Goal: Information Seeking & Learning: Learn about a topic

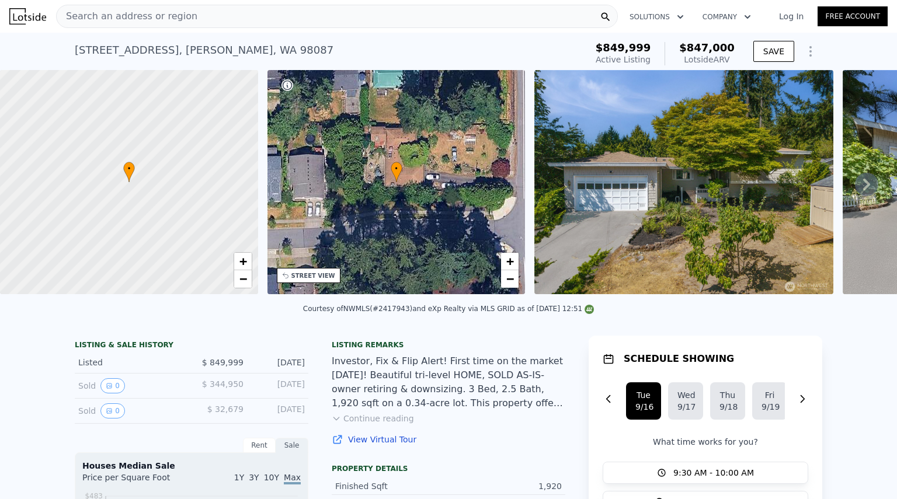
click at [278, 5] on div "Search an address or region" at bounding box center [337, 16] width 562 height 23
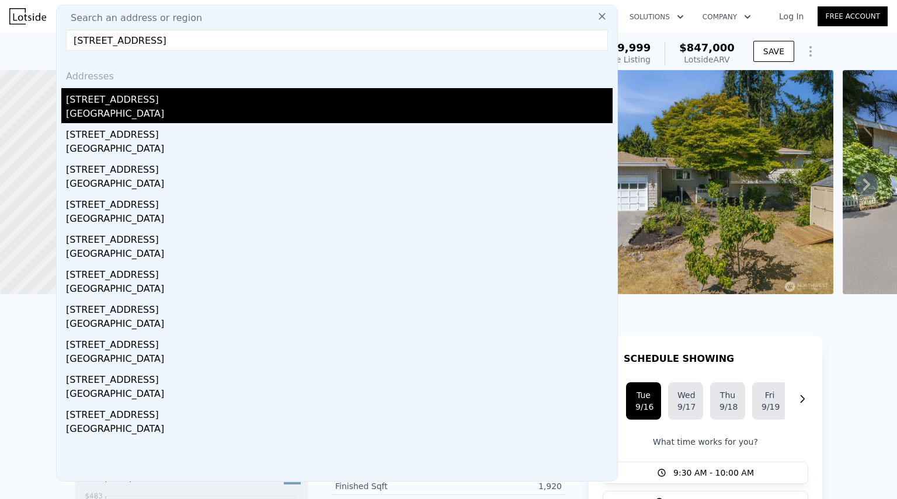
type input "[STREET_ADDRESS]"
click at [128, 105] on div "[STREET_ADDRESS]" at bounding box center [339, 97] width 547 height 19
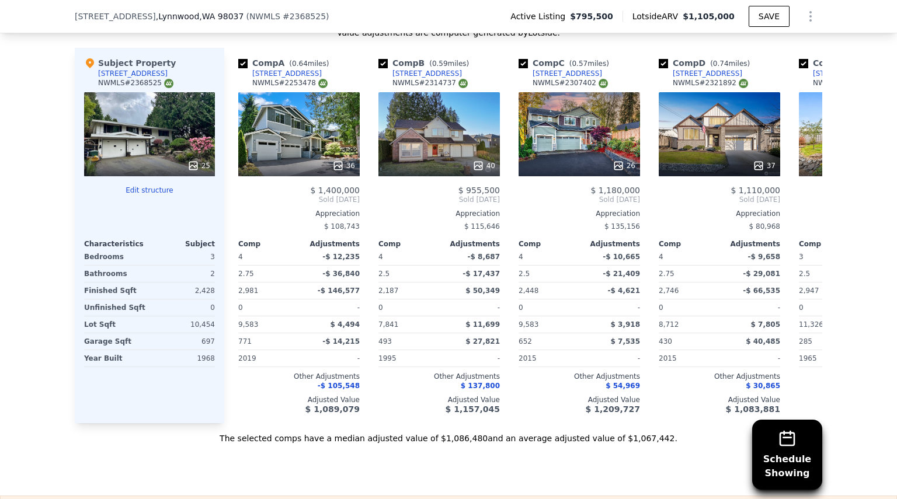
scroll to position [1199, 0]
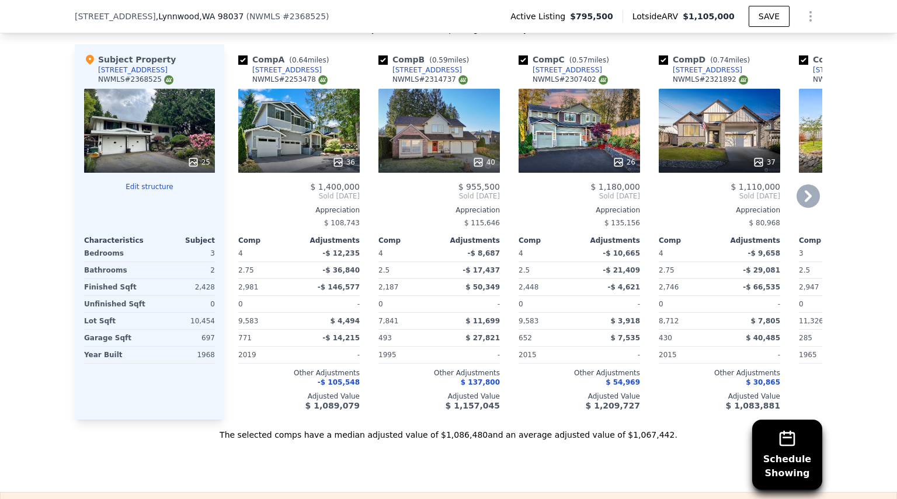
click at [801, 190] on icon at bounding box center [808, 196] width 23 height 23
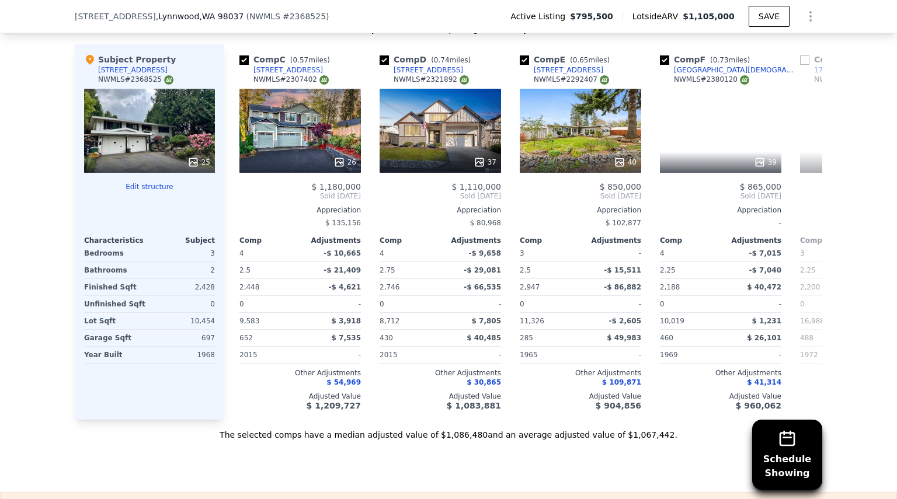
scroll to position [0, 280]
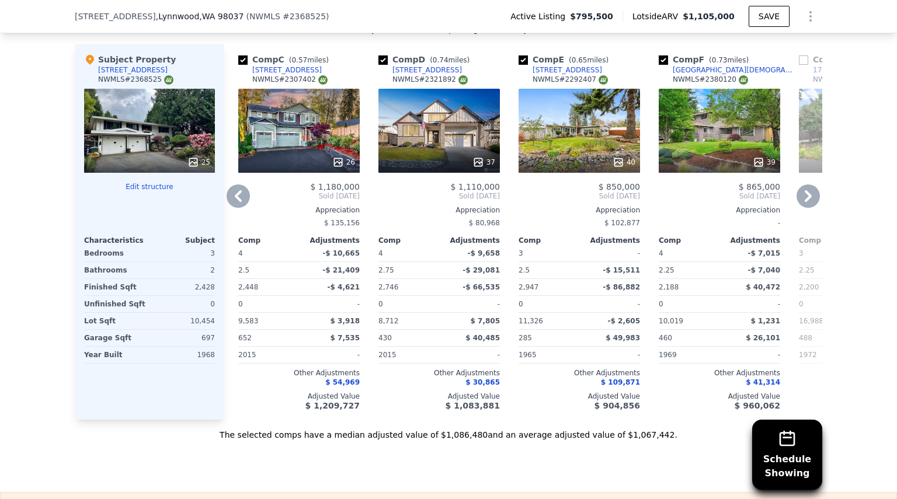
click at [801, 190] on icon at bounding box center [808, 196] width 23 height 23
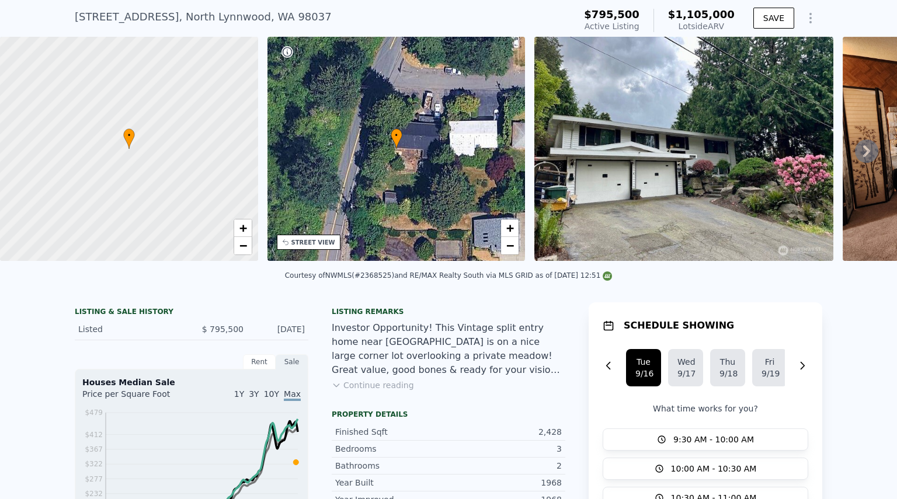
scroll to position [0, 0]
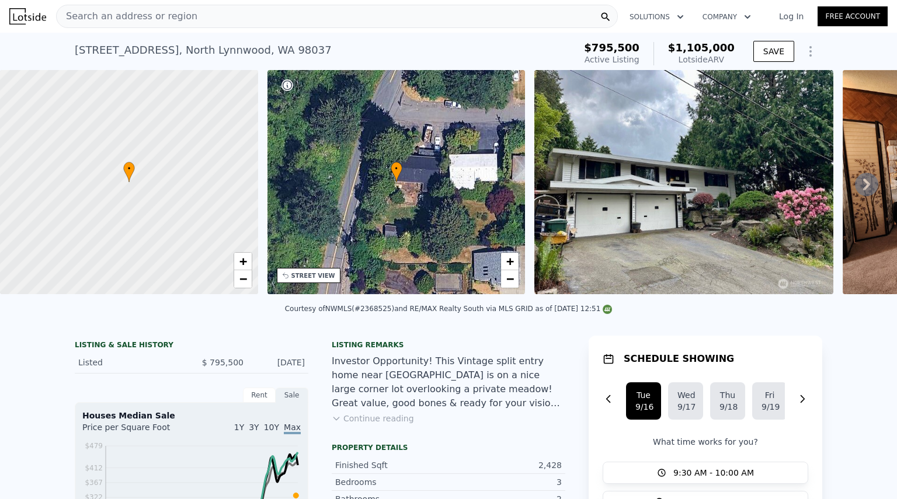
click at [216, 22] on div "Search an address or region" at bounding box center [337, 16] width 562 height 23
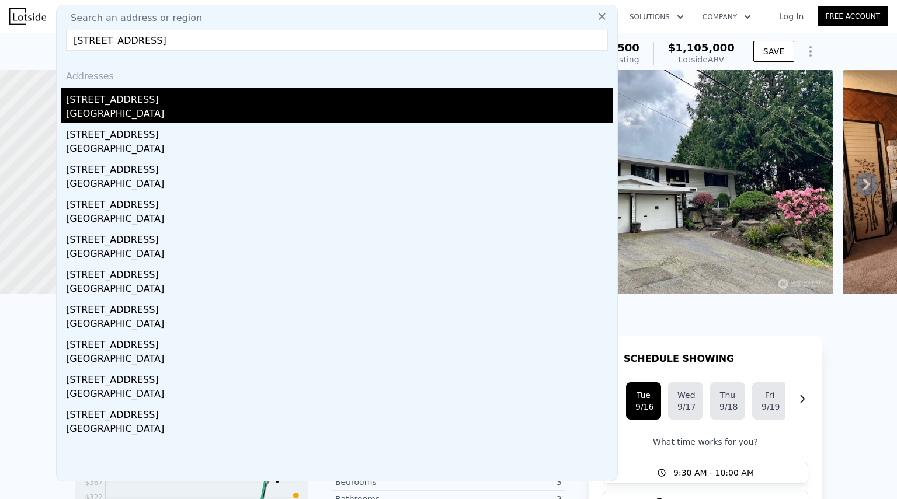
type input "[STREET_ADDRESS]"
click at [140, 118] on div "[GEOGRAPHIC_DATA]" at bounding box center [339, 115] width 547 height 16
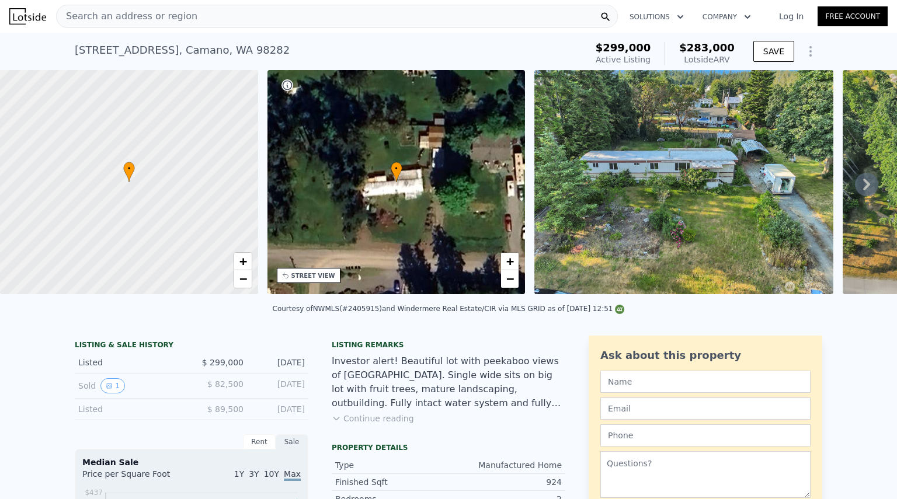
click at [216, 9] on div "Search an address or region" at bounding box center [337, 16] width 562 height 23
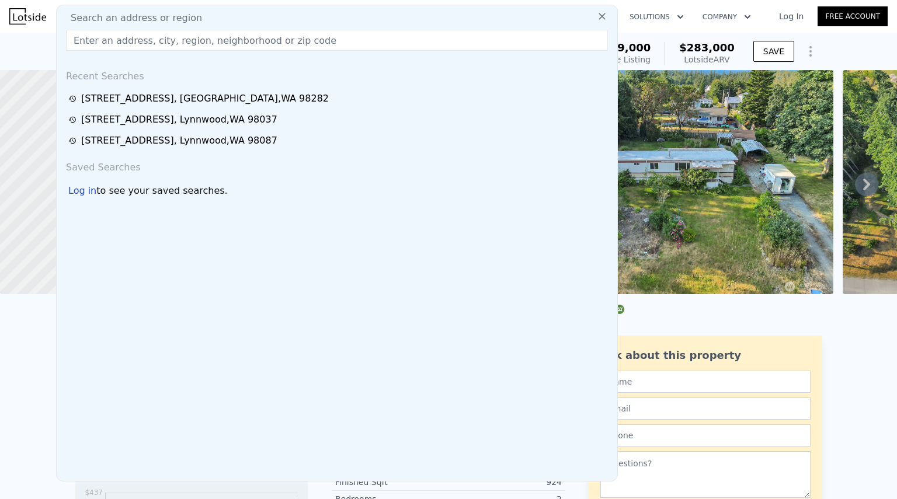
click at [216, 9] on div "Search an address or region Recent Searches [STREET_ADDRESS][GEOGRAPHIC_DATA][S…" at bounding box center [337, 243] width 562 height 477
click at [207, 36] on input "text" at bounding box center [337, 40] width 542 height 21
paste input "[STREET_ADDRESS]"
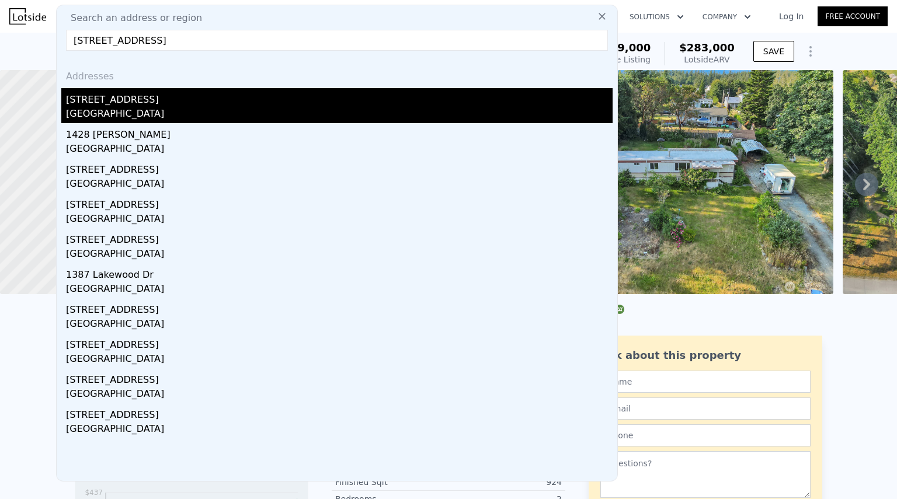
type input "[STREET_ADDRESS]"
click at [134, 108] on div "[GEOGRAPHIC_DATA]" at bounding box center [339, 115] width 547 height 16
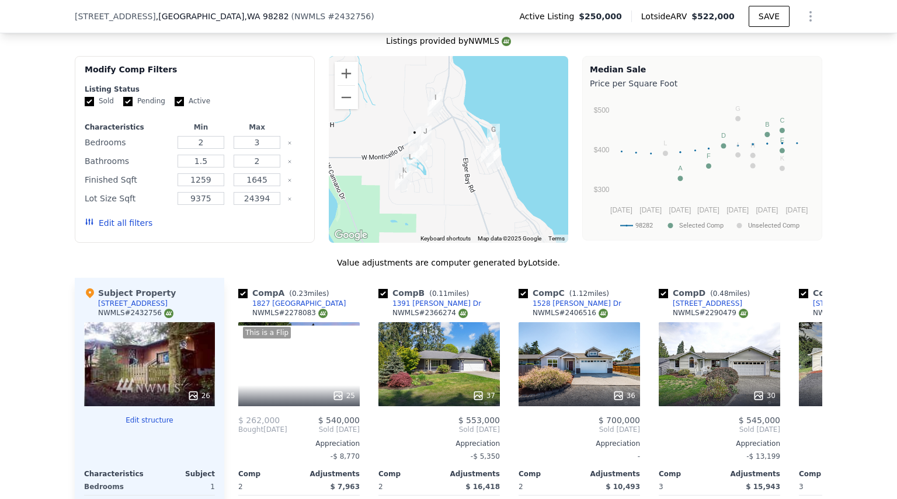
scroll to position [956, 0]
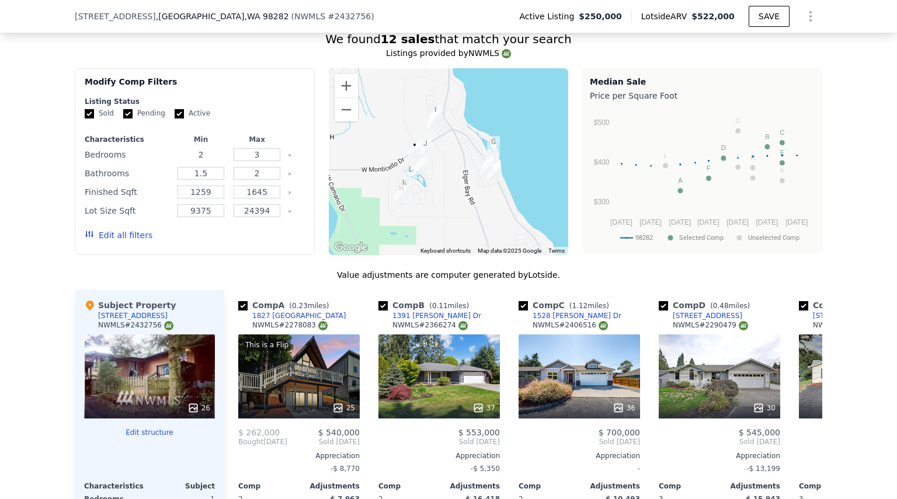
click at [200, 161] on input "2" at bounding box center [201, 154] width 46 height 13
type input "3"
click at [269, 244] on button "Update Search" at bounding box center [260, 235] width 88 height 16
checkbox input "false"
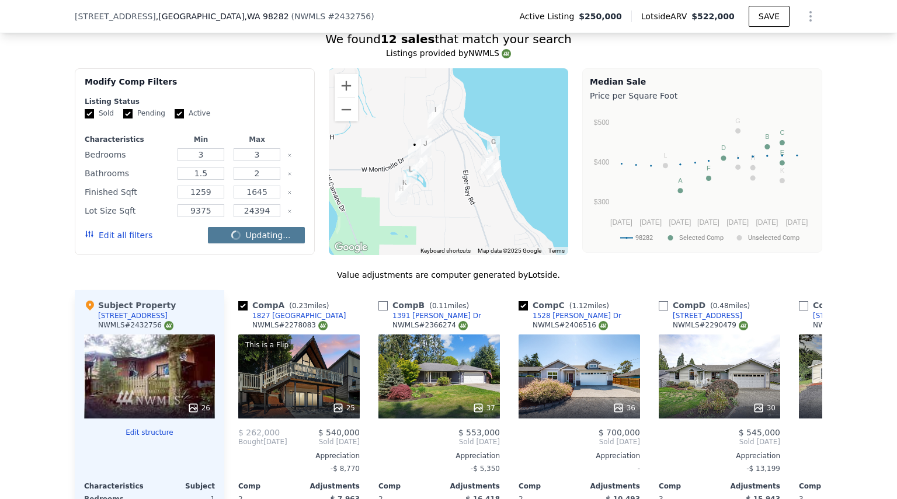
checkbox input "false"
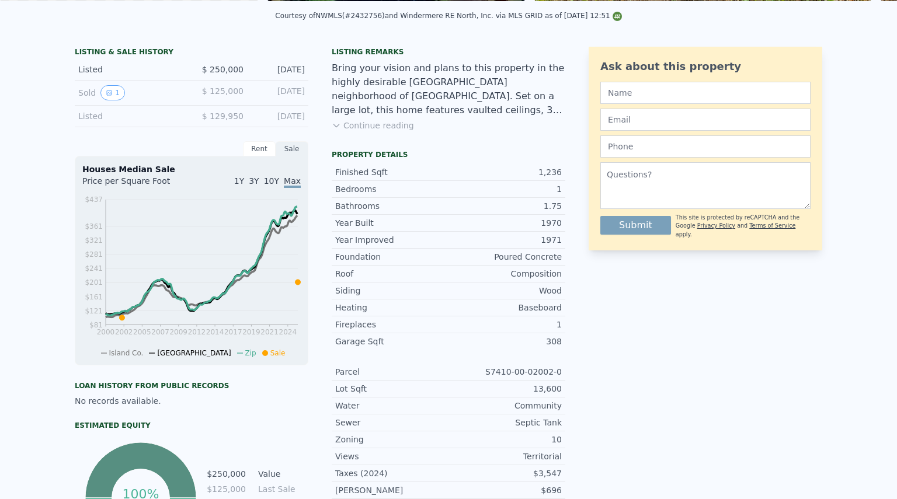
scroll to position [0, 0]
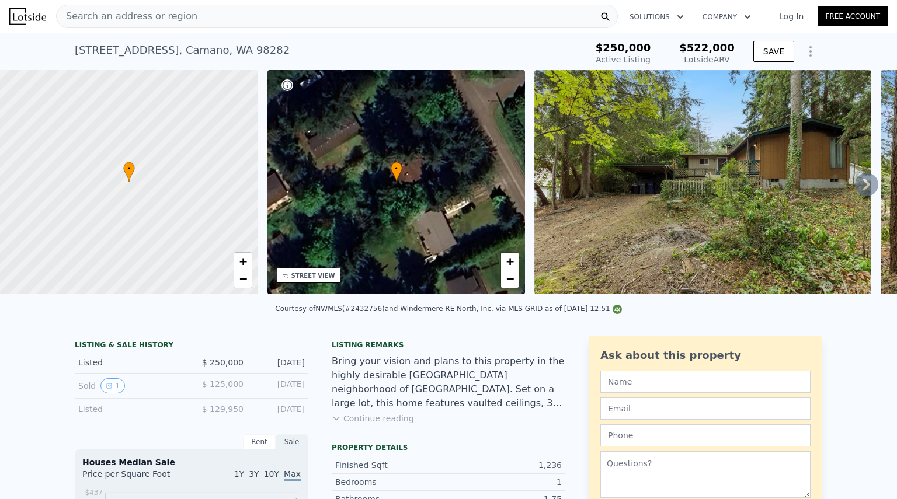
click at [199, 18] on div "Search an address or region" at bounding box center [337, 16] width 562 height 23
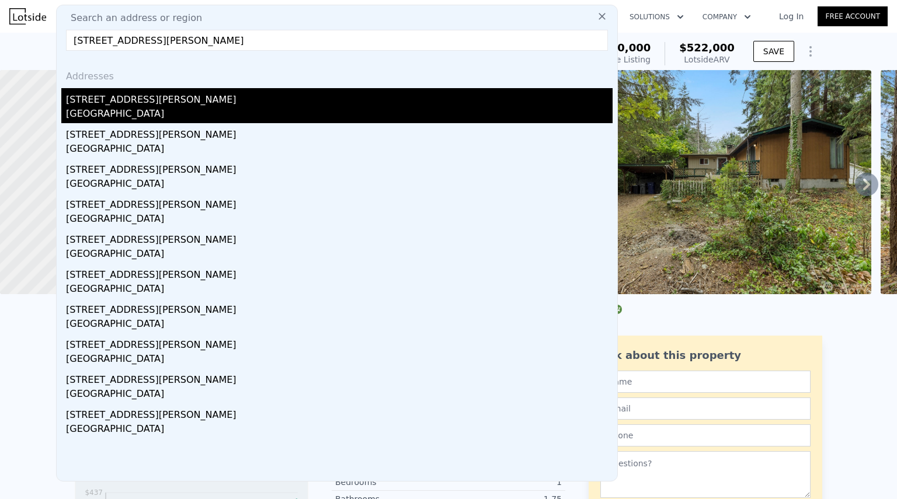
type input "[STREET_ADDRESS][PERSON_NAME]"
click at [153, 107] on div "[GEOGRAPHIC_DATA]" at bounding box center [339, 115] width 547 height 16
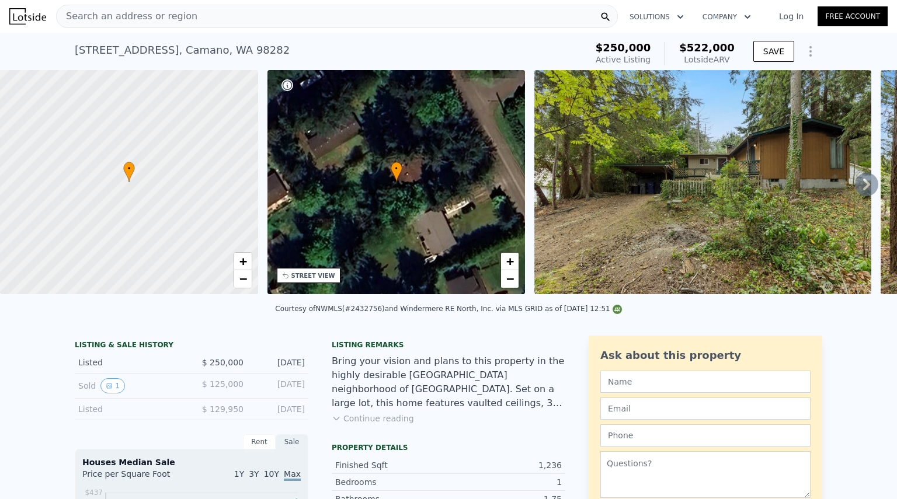
type input "2"
type input "4"
type input "1"
type input "2.5"
type input "1192"
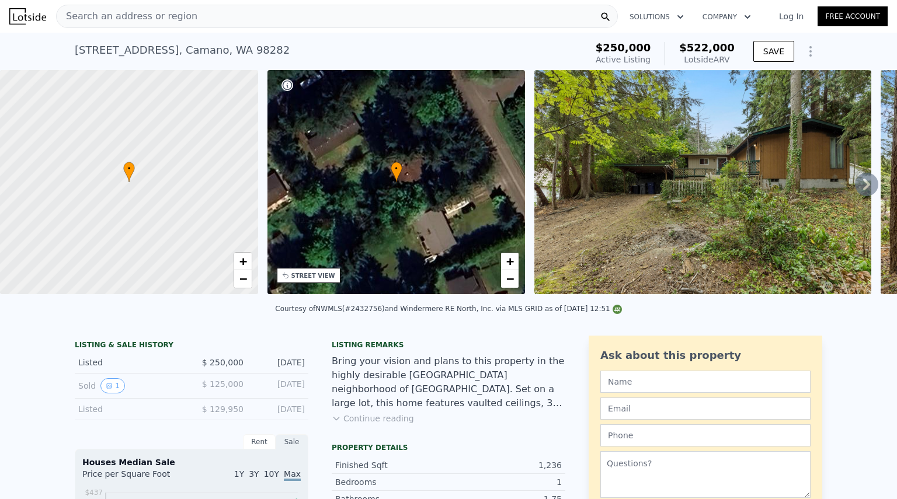
type input "2100"
type input "4792"
type input "10019"
type input "$ 636,000"
type input "6"
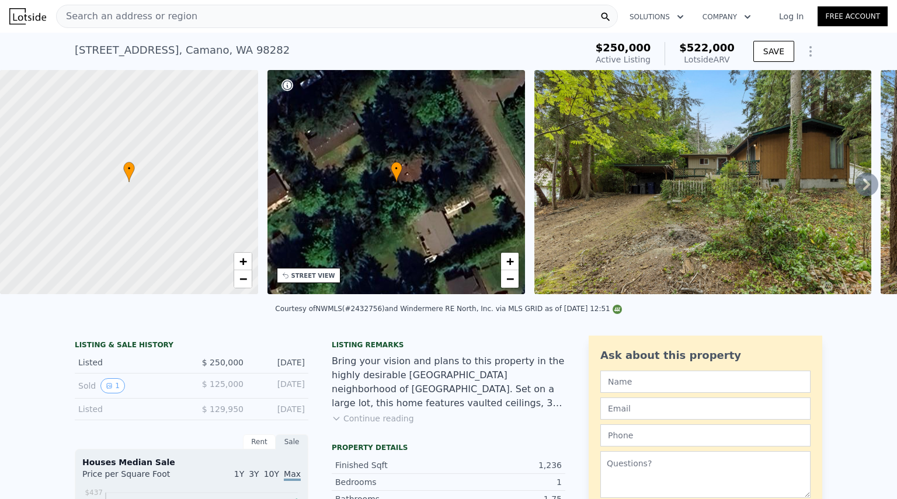
type input "$ 201,969"
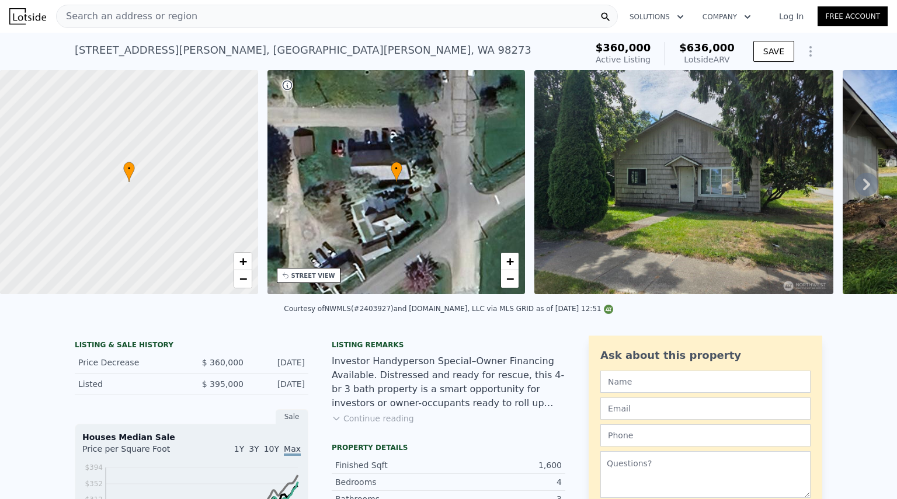
click at [412, 147] on div "• + −" at bounding box center [396, 182] width 258 height 224
click at [315, 278] on div "STREET VIEW" at bounding box center [313, 276] width 44 height 9
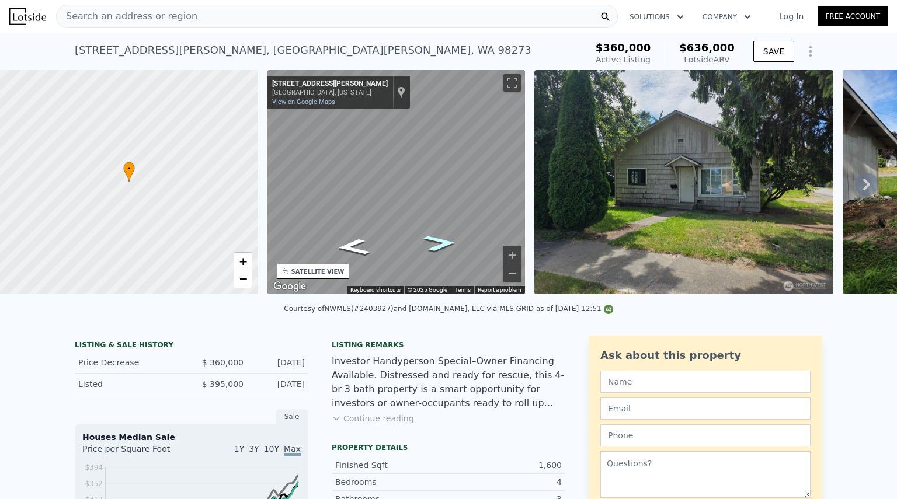
click at [439, 244] on icon "Go North, S Baker St" at bounding box center [440, 243] width 62 height 25
click at [439, 244] on icon "Go North, S Baker St" at bounding box center [439, 243] width 61 height 24
click at [439, 244] on icon "Go Northwest, Garfield St" at bounding box center [424, 234] width 88 height 27
click at [388, 228] on icon "Go West, Garfield St" at bounding box center [390, 231] width 77 height 20
click at [247, 19] on div "Search an address or region" at bounding box center [337, 16] width 562 height 23
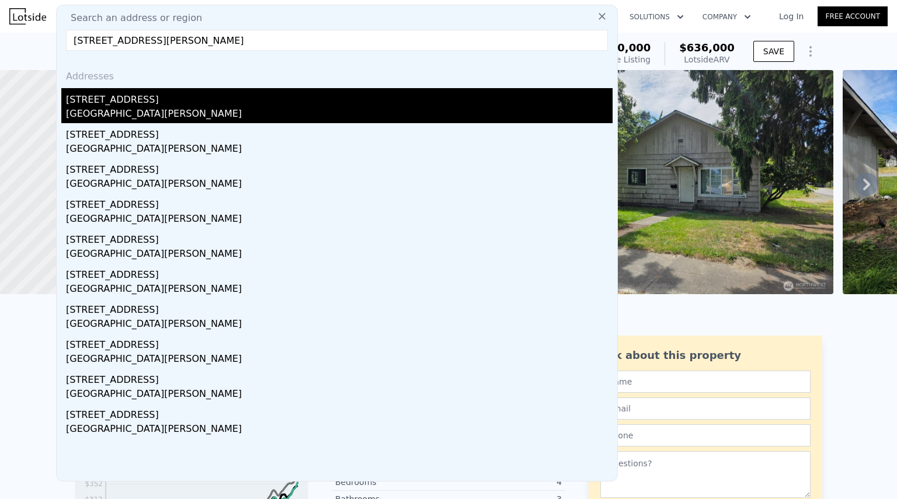
type input "[STREET_ADDRESS][PERSON_NAME]"
click at [147, 107] on div "[GEOGRAPHIC_DATA][PERSON_NAME]" at bounding box center [339, 115] width 547 height 16
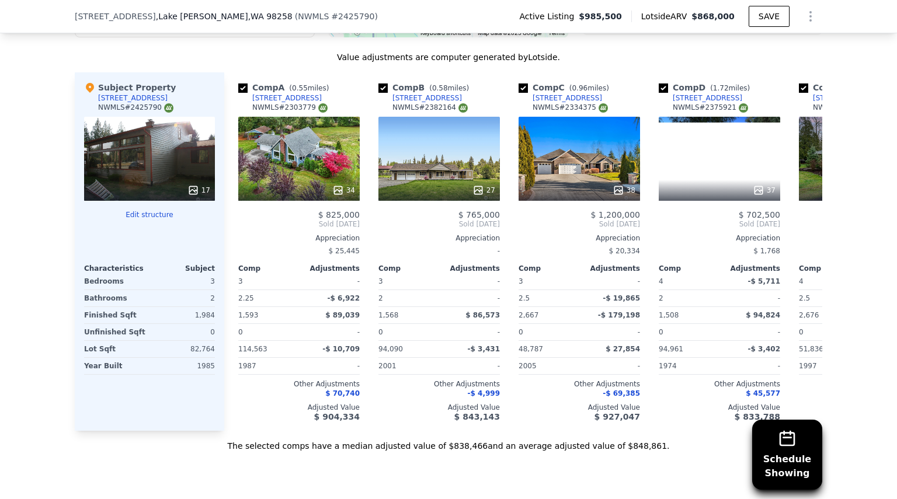
scroll to position [1253, 0]
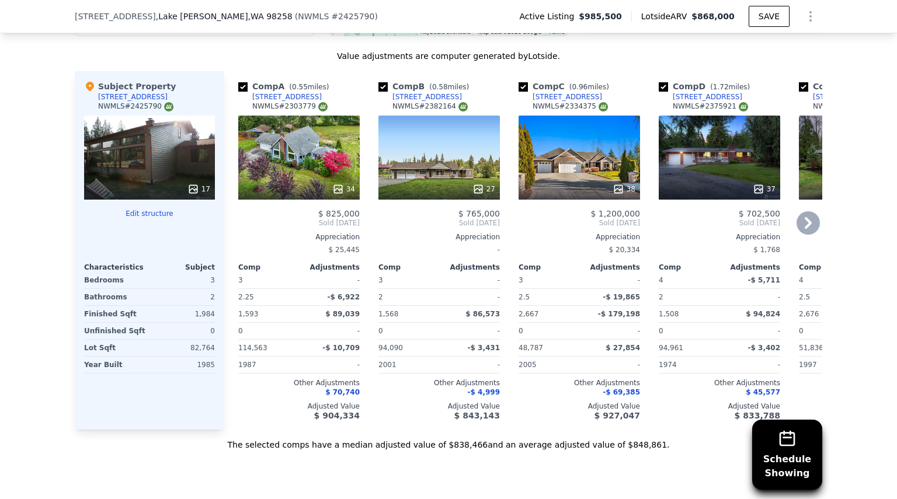
click at [812, 232] on icon at bounding box center [808, 222] width 23 height 23
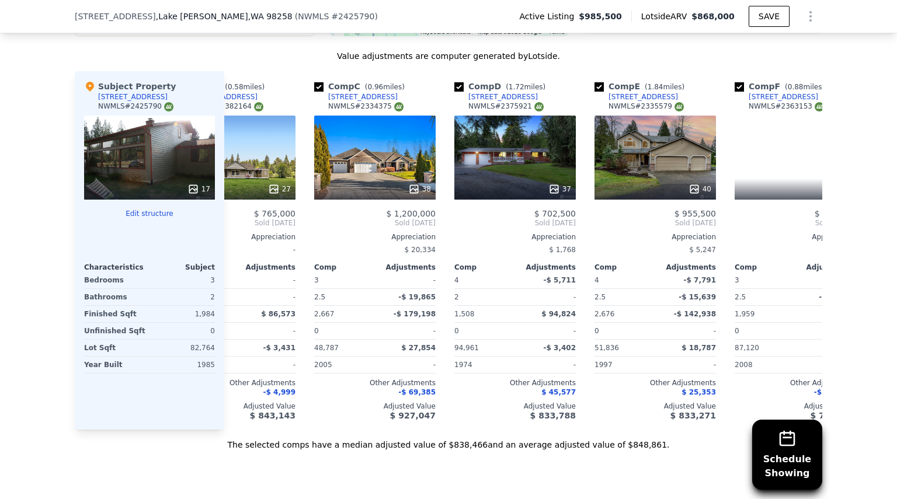
scroll to position [0, 280]
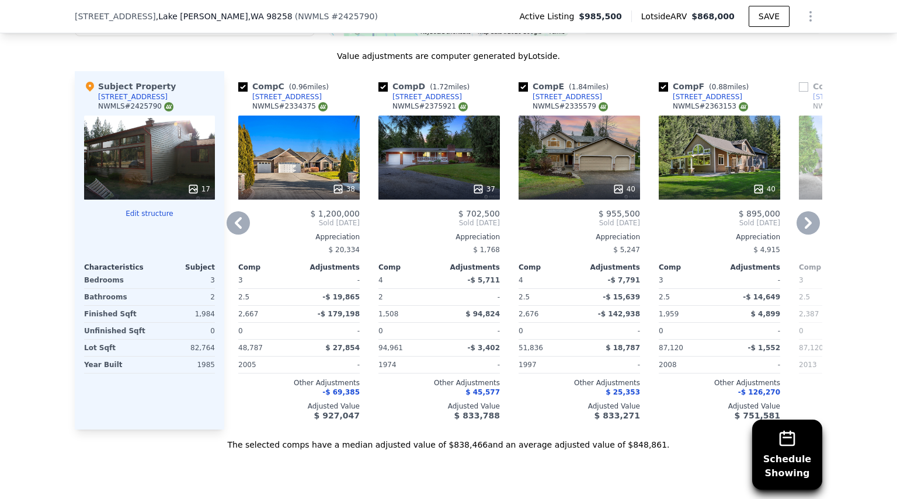
click at [812, 232] on icon at bounding box center [808, 222] width 23 height 23
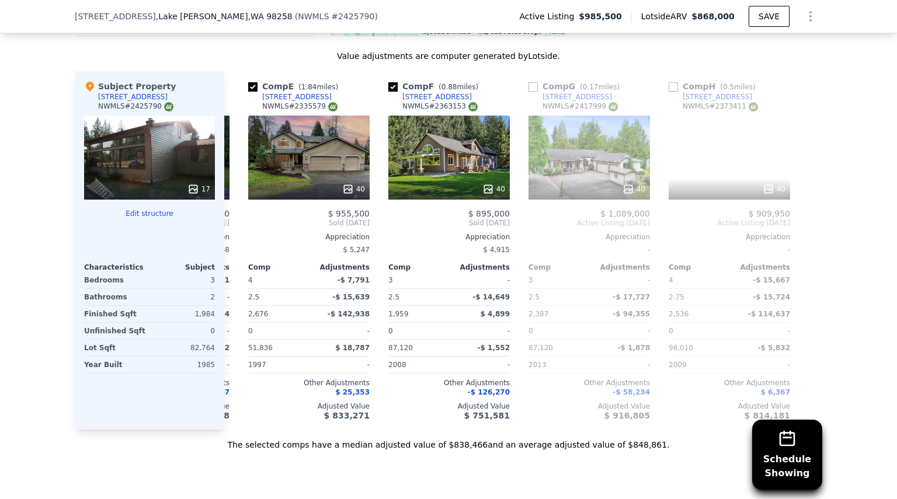
scroll to position [0, 551]
